Goal: Task Accomplishment & Management: Complete application form

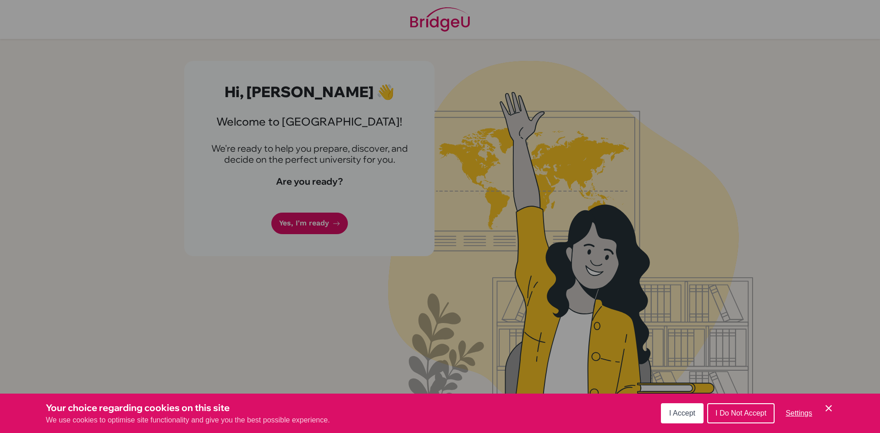
click at [673, 409] on span "I Accept" at bounding box center [682, 413] width 26 height 8
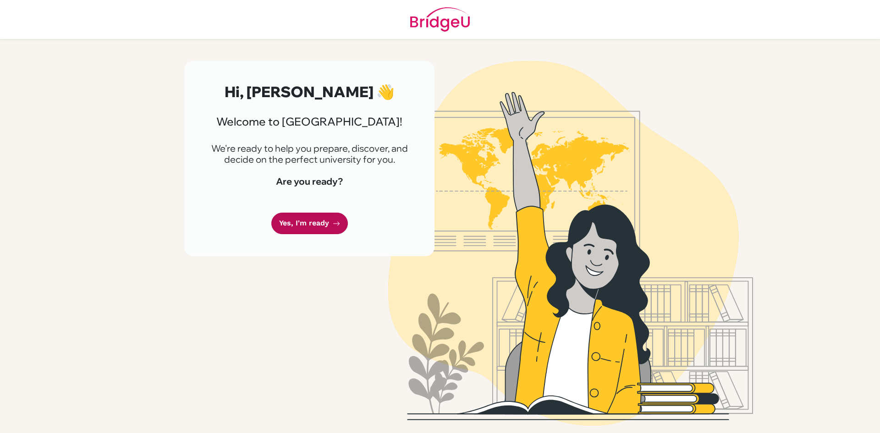
click at [305, 226] on link "Yes, I'm ready" at bounding box center [309, 224] width 77 height 22
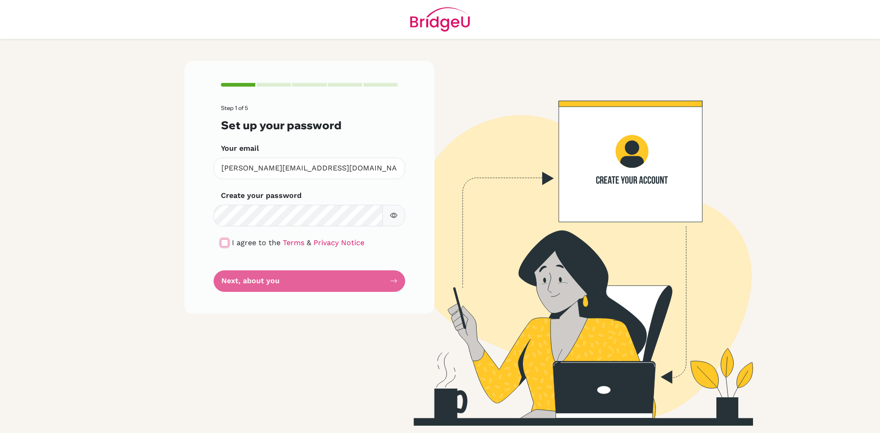
click at [225, 246] on input "checkbox" at bounding box center [224, 242] width 7 height 7
checkbox input "true"
click at [285, 285] on button "Next, about you" at bounding box center [310, 282] width 192 height 22
